Goal: Task Accomplishment & Management: Manage account settings

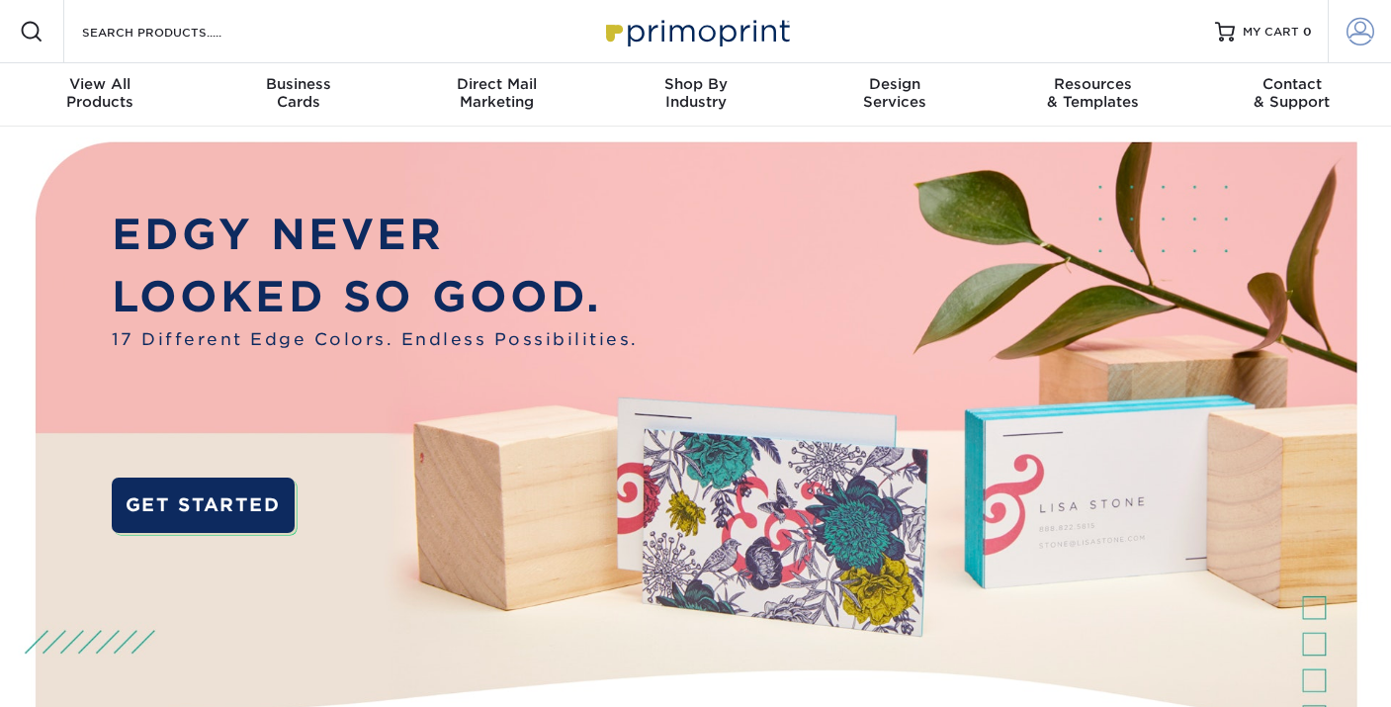
type input "[PERSON_NAME][EMAIL_ADDRESS][DOMAIN_NAME]"
click at [1359, 28] on span at bounding box center [1361, 32] width 28 height 28
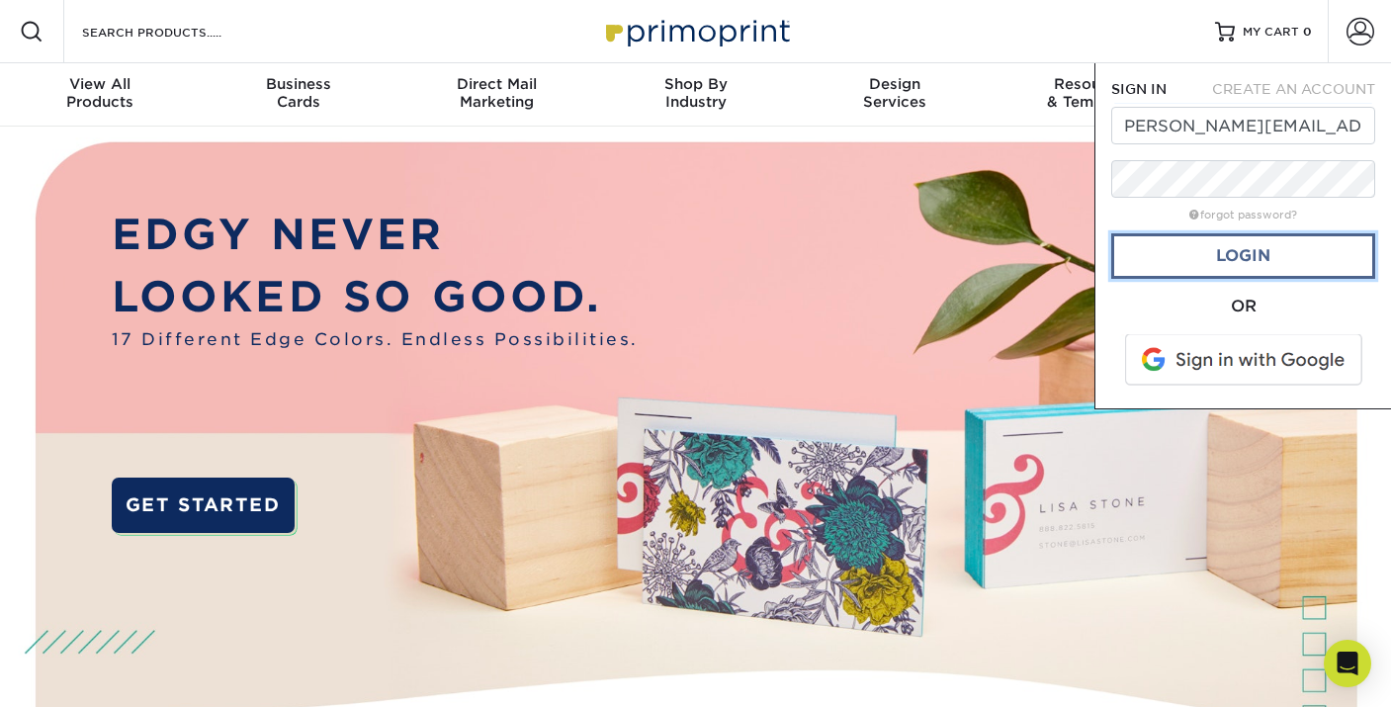
click at [1254, 256] on link "Login" at bounding box center [1244, 255] width 264 height 45
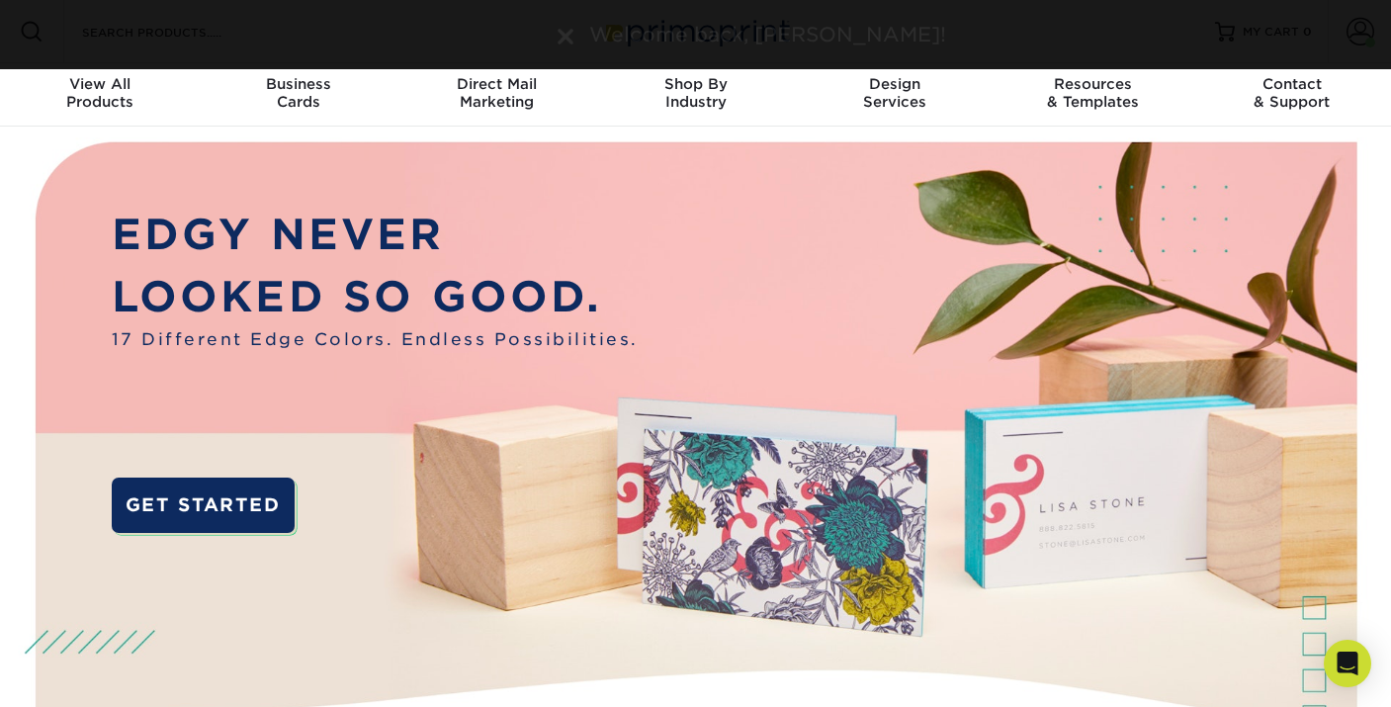
click at [131, 36] on div "Welcome back, Christina!" at bounding box center [695, 34] width 1391 height 69
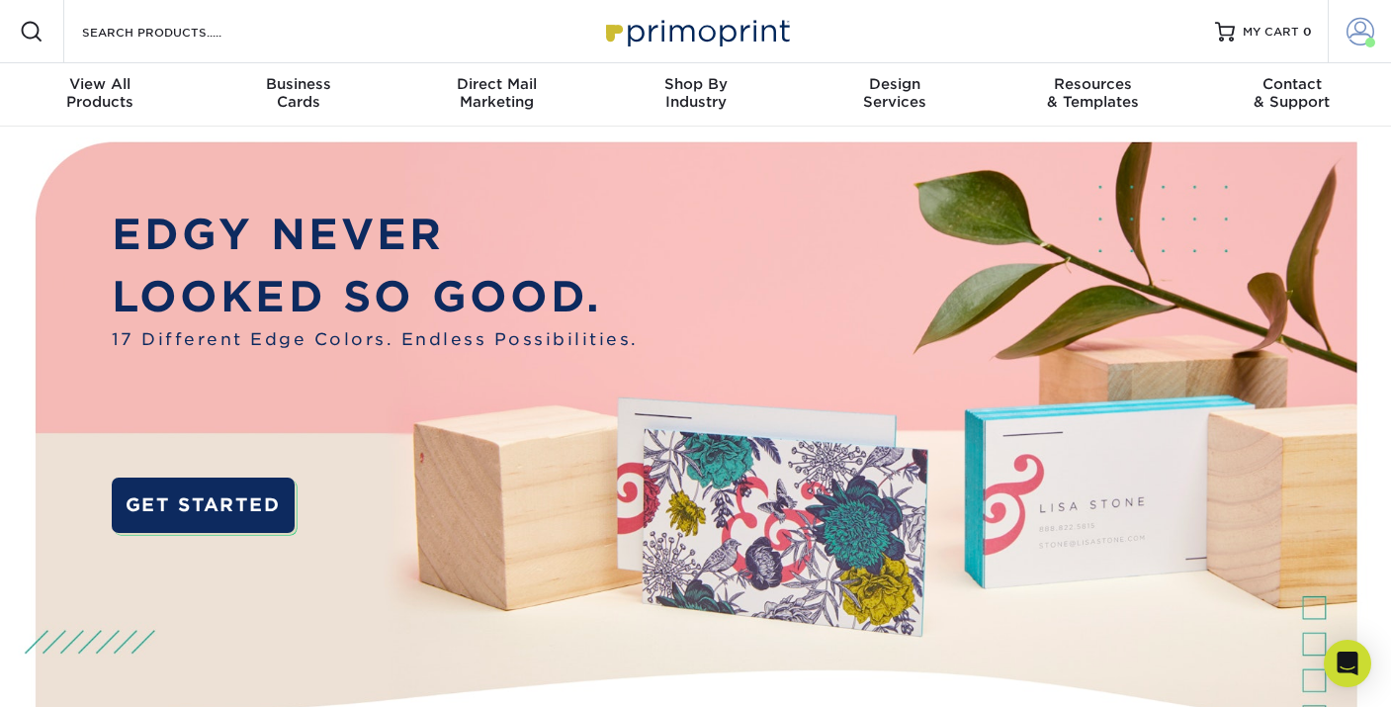
click at [1366, 32] on span at bounding box center [1361, 32] width 28 height 28
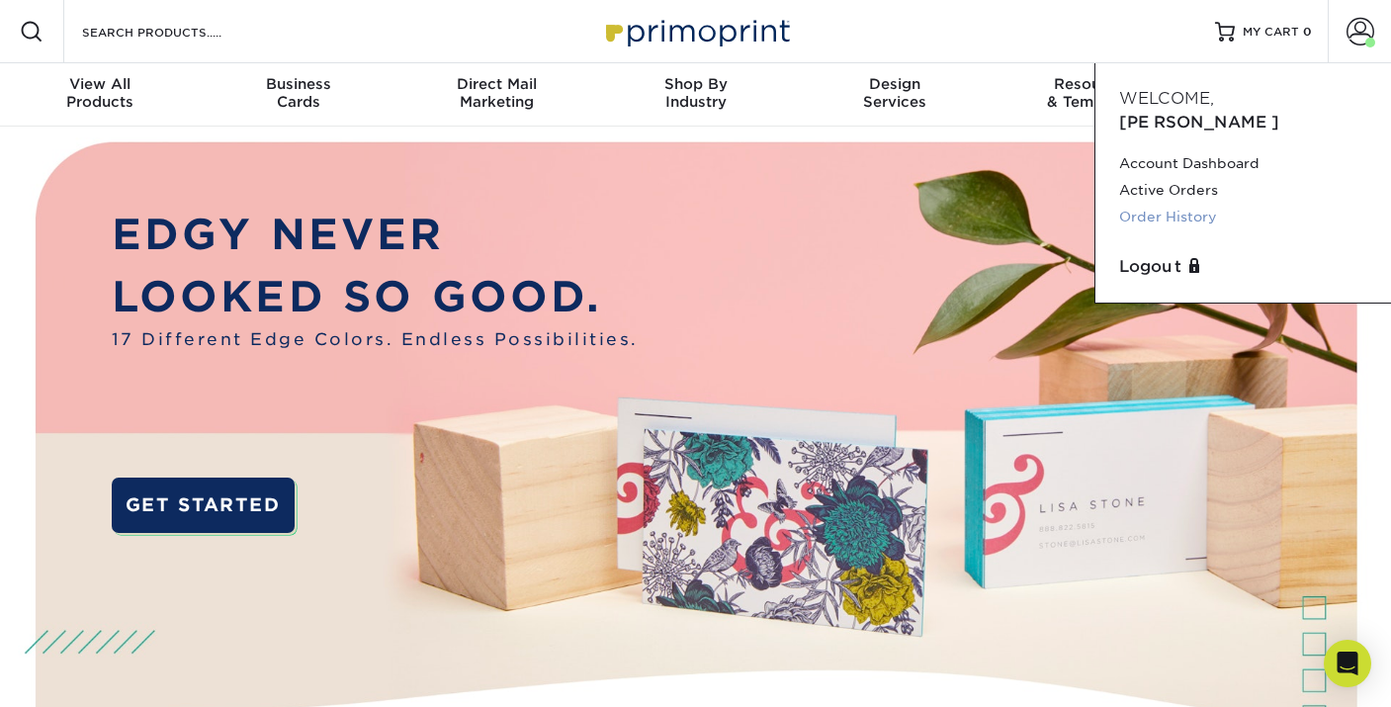
click at [1192, 204] on link "Order History" at bounding box center [1243, 217] width 248 height 27
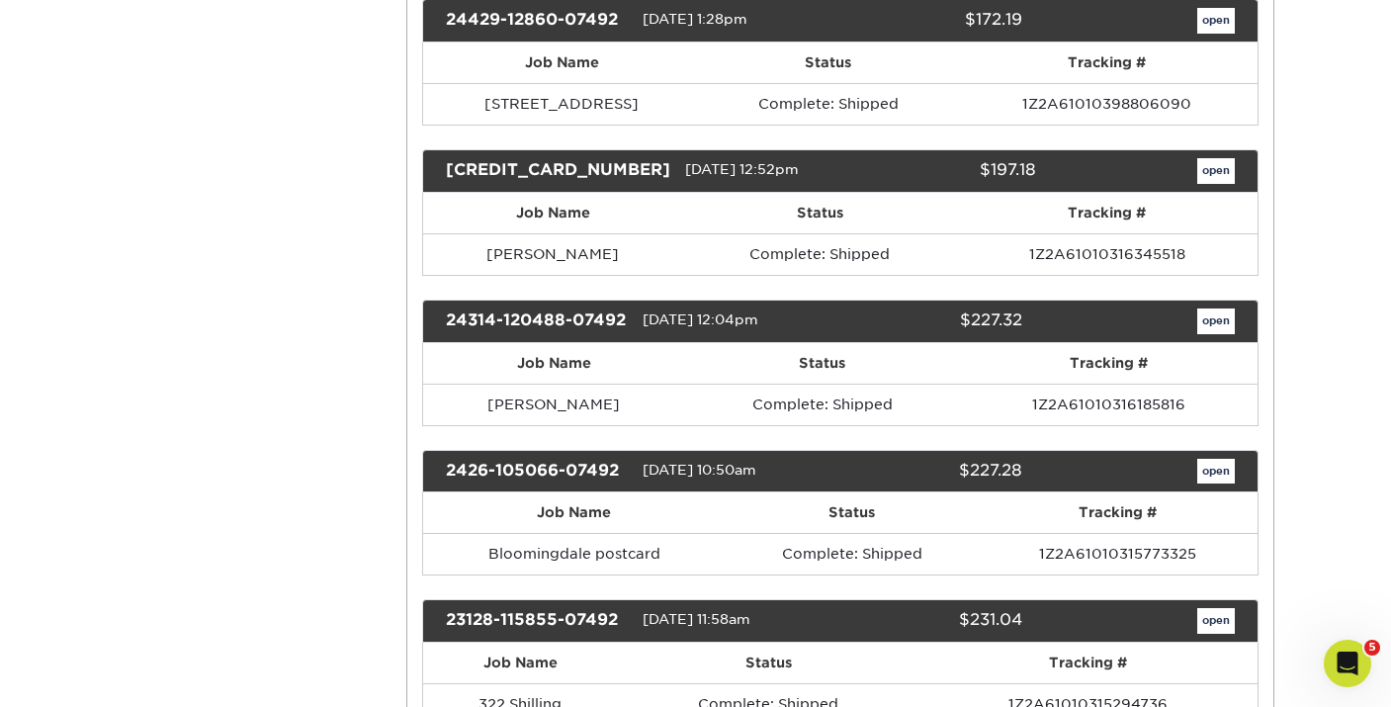
scroll to position [3203, 0]
